Goal: Find specific page/section: Find specific page/section

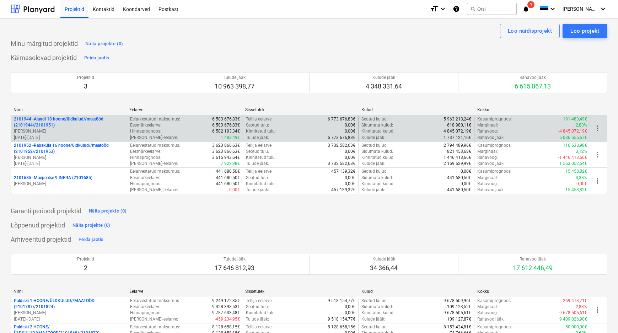
click at [52, 121] on p "2101944 - Aiandi 18 hoone/üldkulud//maatööd (2101944//2101951)" at bounding box center [69, 122] width 110 height 12
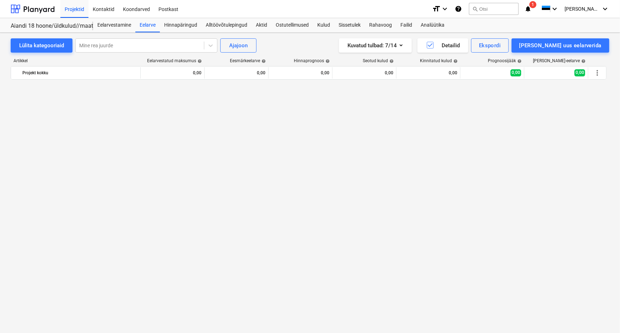
scroll to position [516, 0]
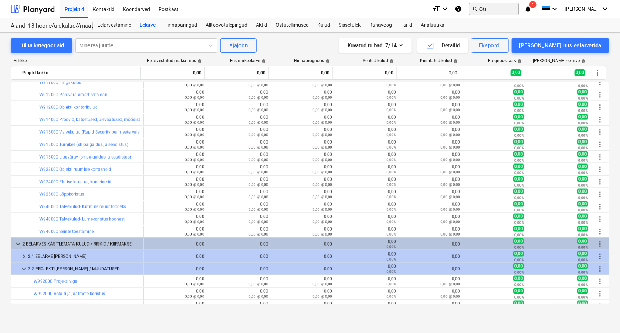
click at [508, 8] on button "search Otsi" at bounding box center [494, 9] width 50 height 12
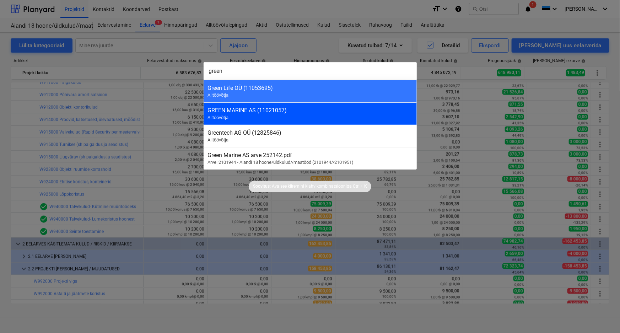
type input "green"
click at [246, 111] on div "GREEN MARINE AS (11021057)" at bounding box center [310, 110] width 205 height 7
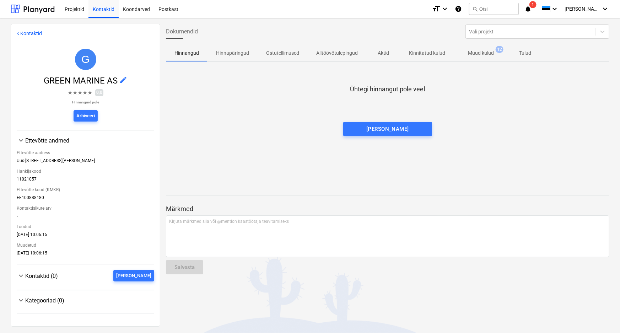
click at [482, 52] on p "Muud kulud" at bounding box center [481, 52] width 26 height 7
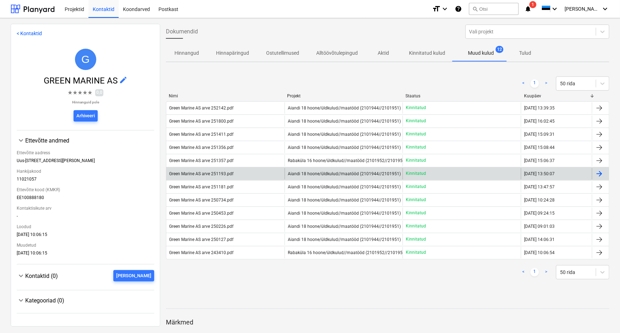
click at [201, 171] on div "Green Marine AS arve 251193.pdf" at bounding box center [201, 173] width 64 height 5
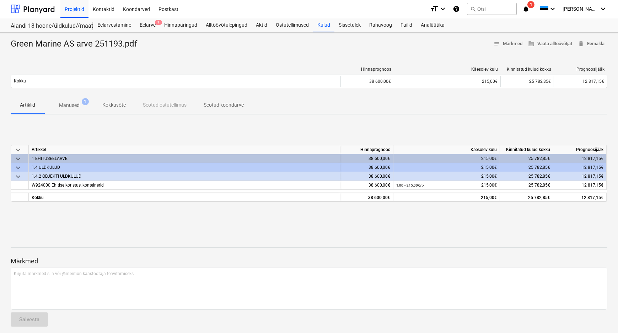
click at [68, 103] on p "Manused" at bounding box center [69, 105] width 21 height 7
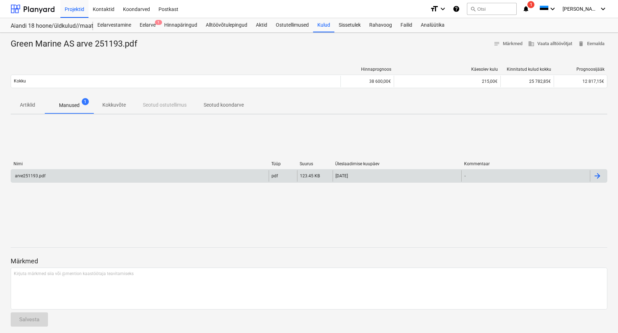
click at [34, 175] on div "arve251193.pdf" at bounding box center [30, 175] width 32 height 5
